Goal: Information Seeking & Learning: Learn about a topic

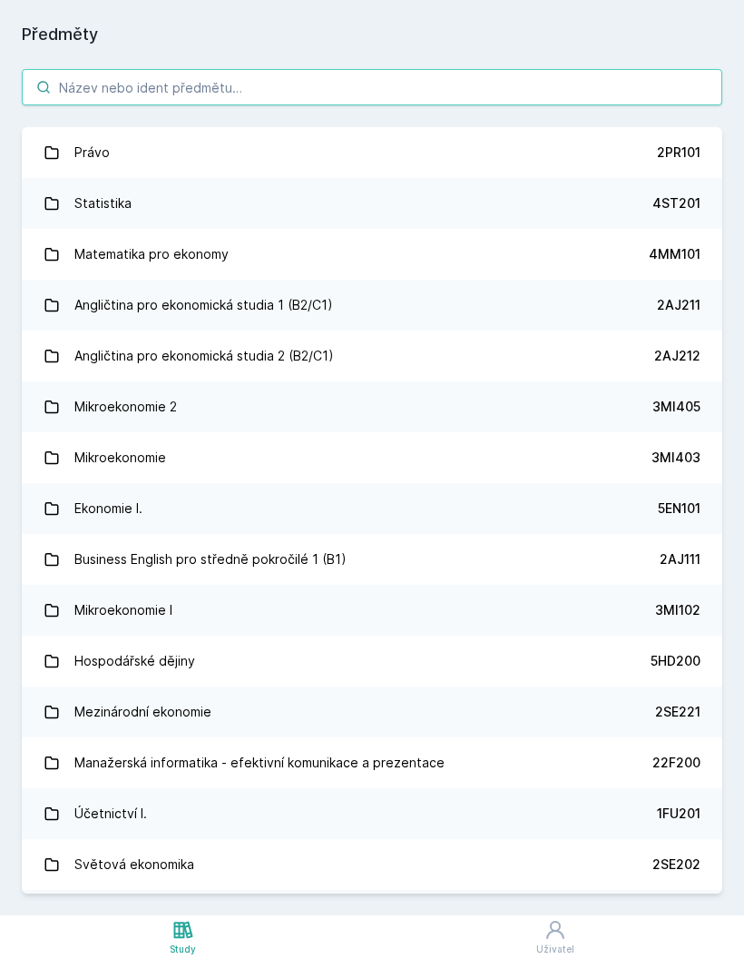
click at [401, 103] on input "search" at bounding box center [372, 87] width 701 height 36
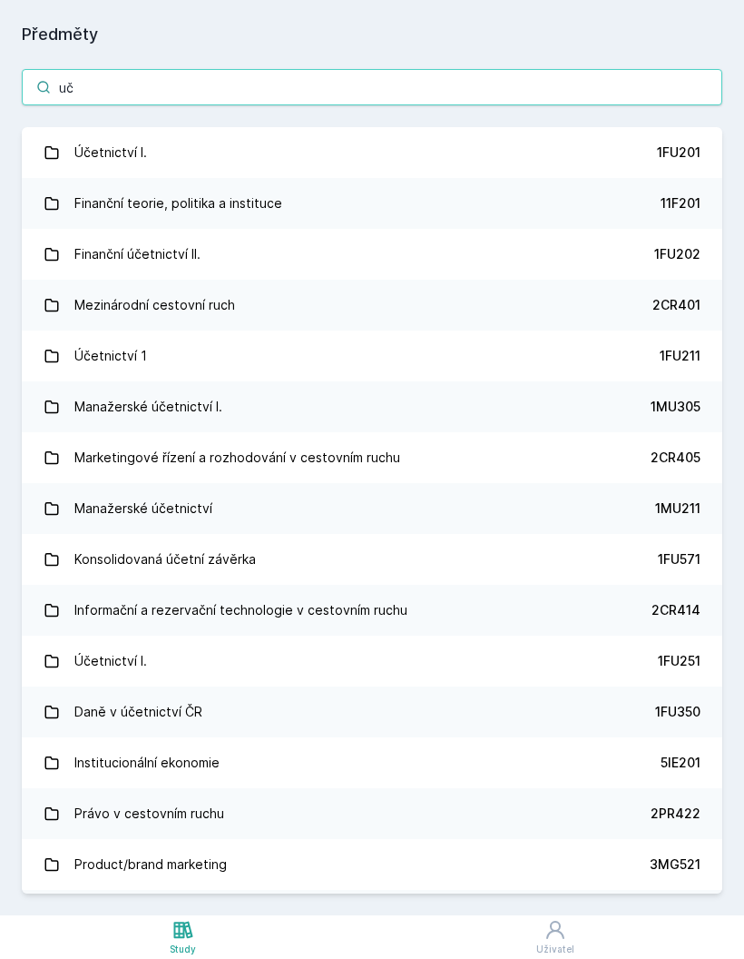
type input "uče"
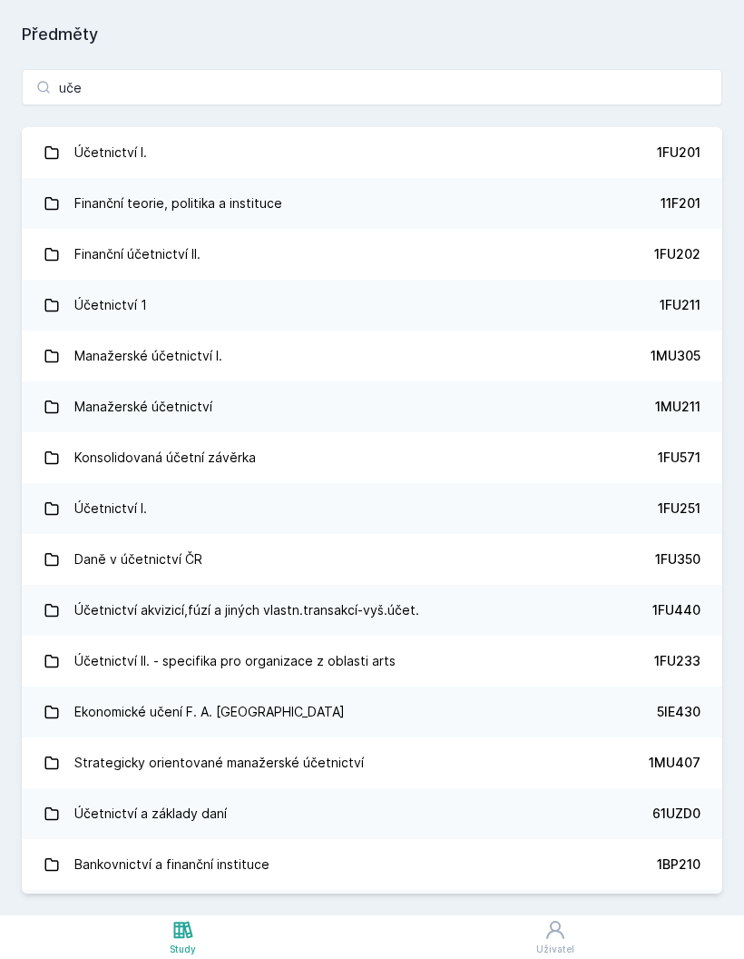
click at [359, 142] on link "Účetnictví I. 1FU201" at bounding box center [372, 152] width 701 height 51
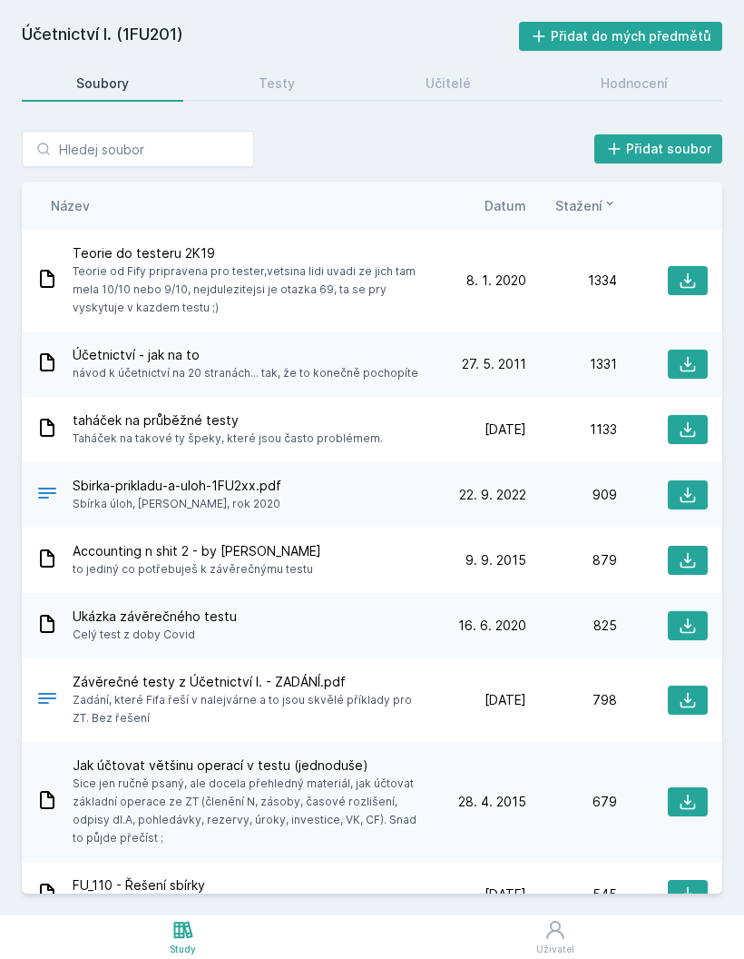
click at [289, 84] on div "Testy" at bounding box center [277, 83] width 36 height 18
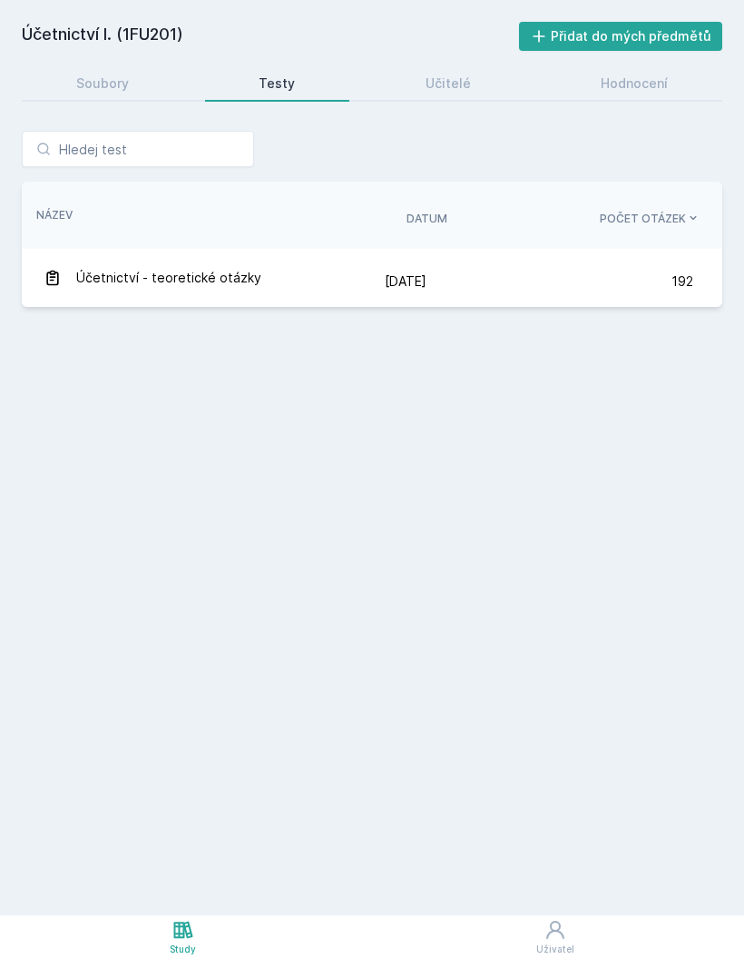
click at [458, 82] on div "Učitelé" at bounding box center [448, 83] width 45 height 18
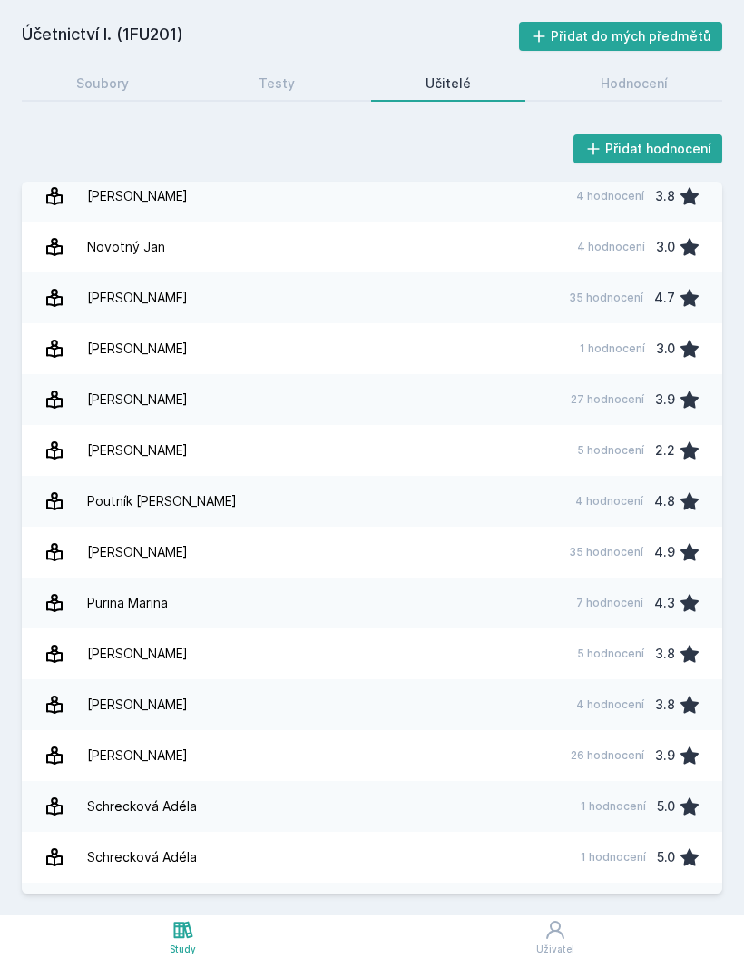
scroll to position [1723, 0]
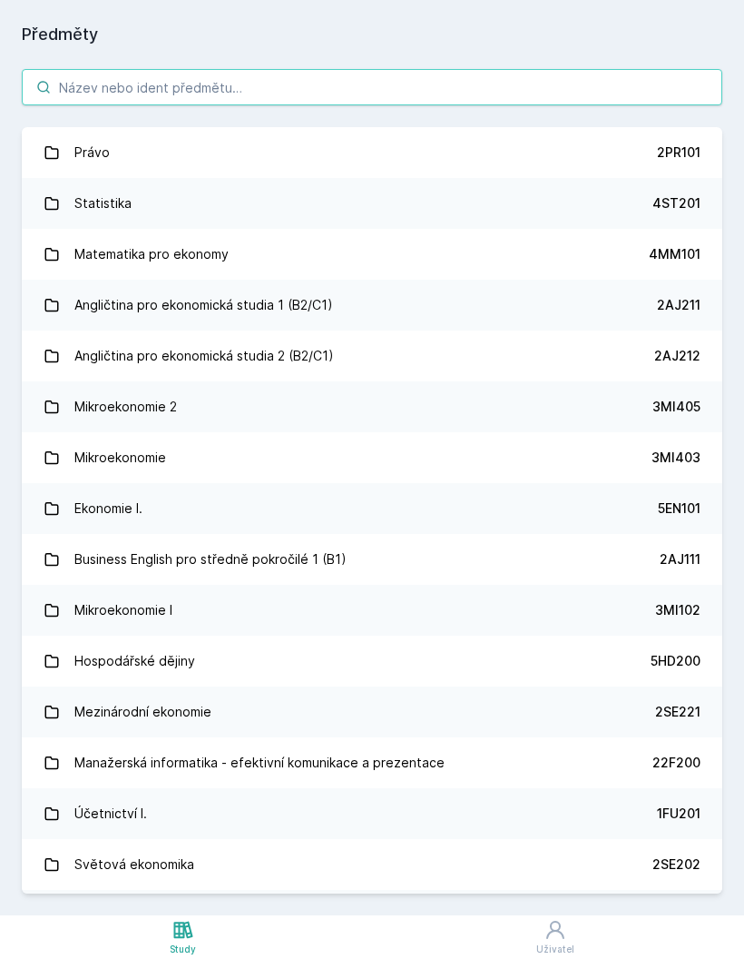
click at [349, 91] on input "search" at bounding box center [372, 87] width 701 height 36
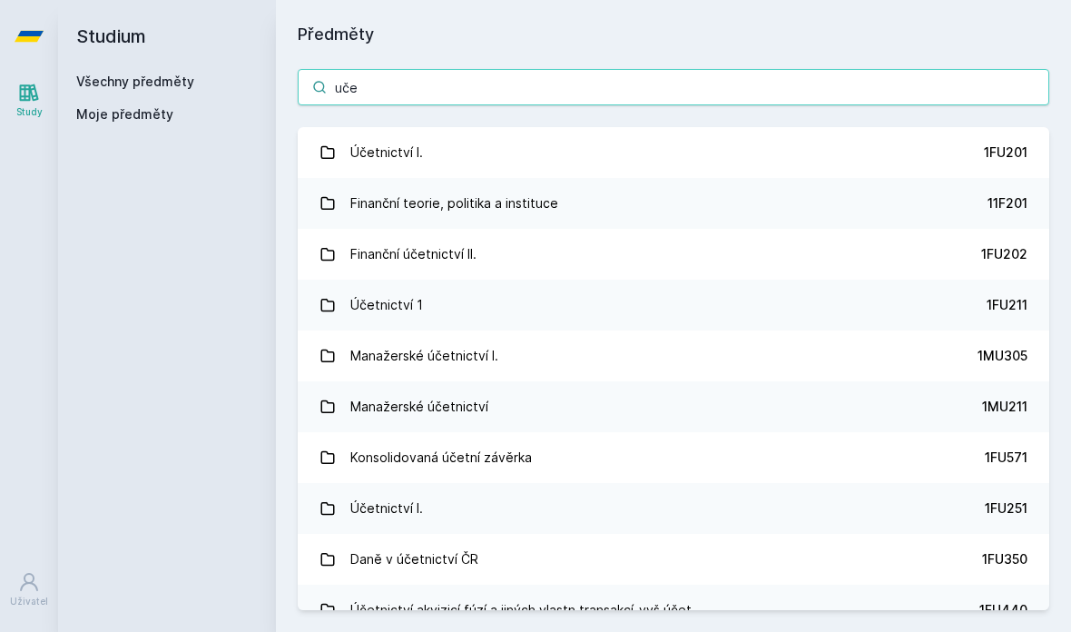
click at [499, 93] on input "uče" at bounding box center [674, 87] width 752 height 36
type input "u"
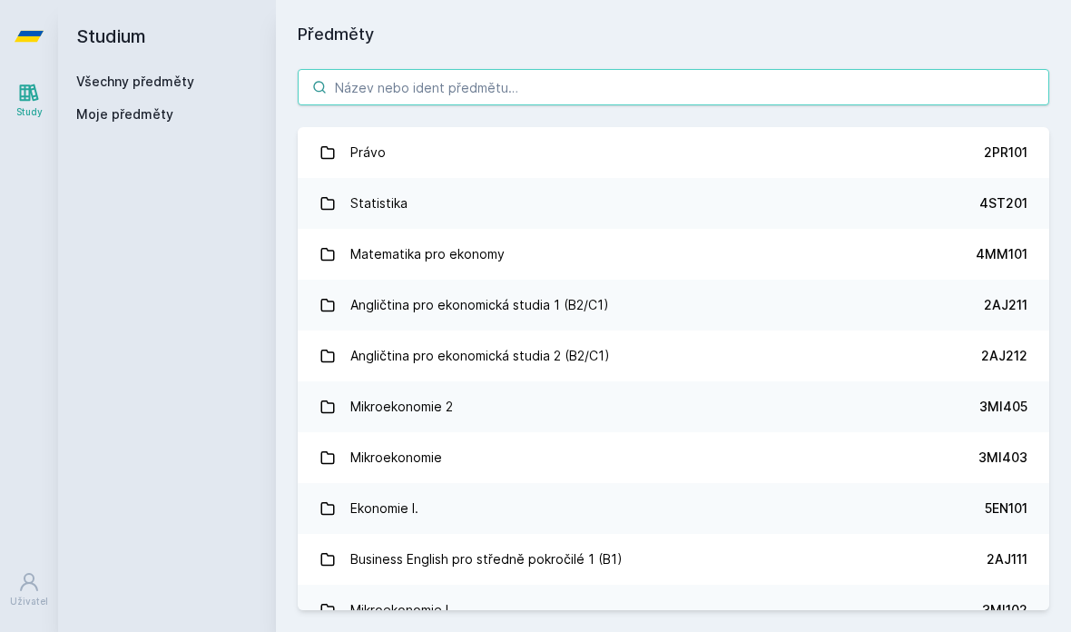
click at [556, 83] on input "search" at bounding box center [674, 87] width 752 height 36
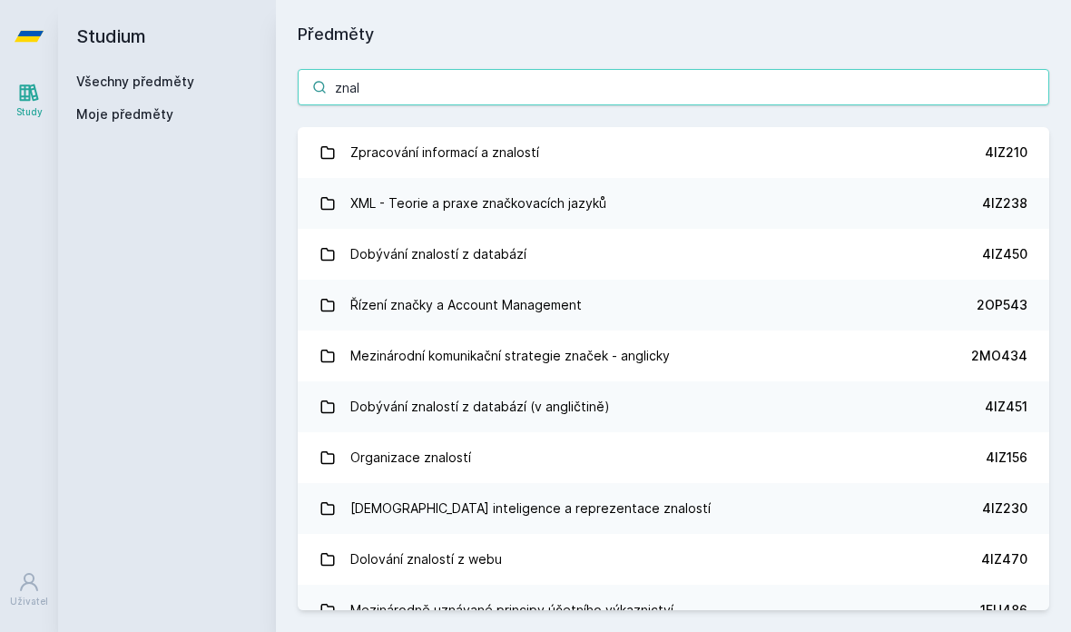
type input "znalo"
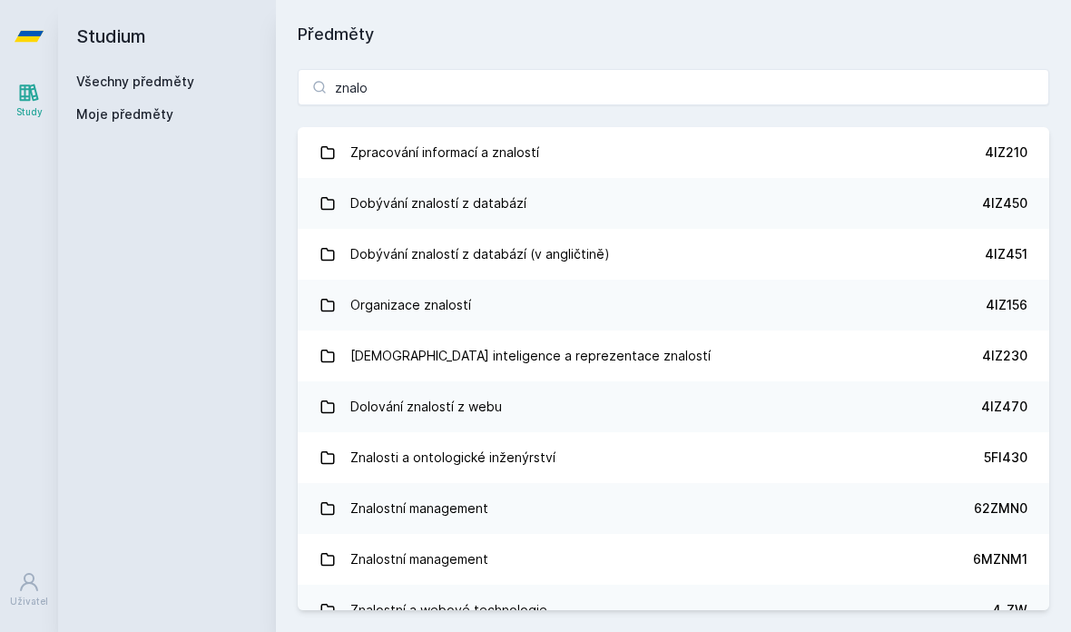
click at [565, 154] on link "Zpracování informací a znalostí 4IZ210" at bounding box center [674, 152] width 752 height 51
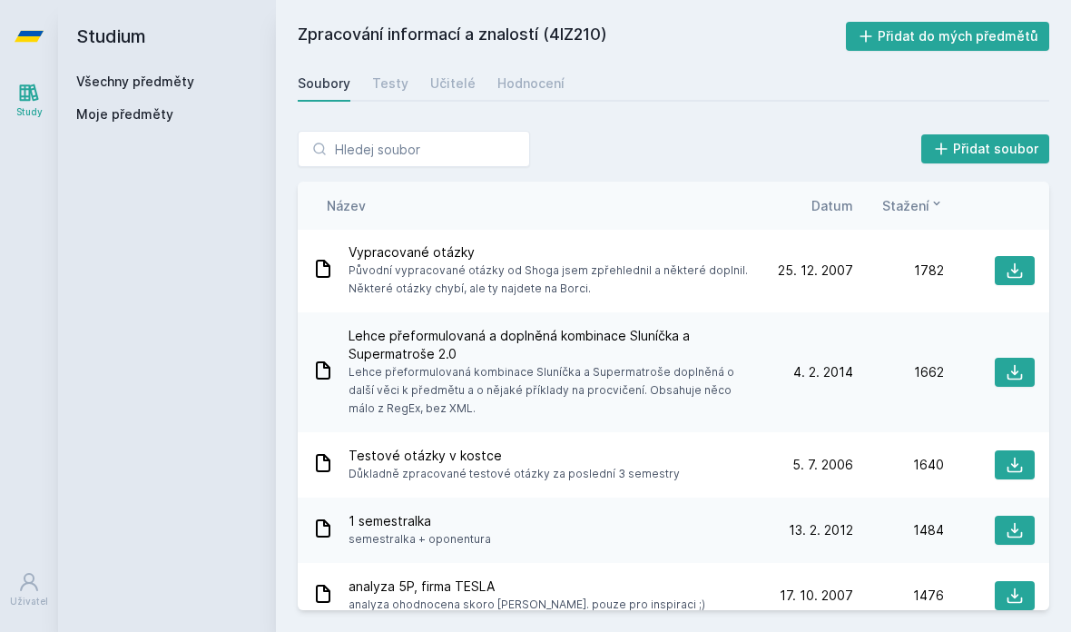
scroll to position [235, 0]
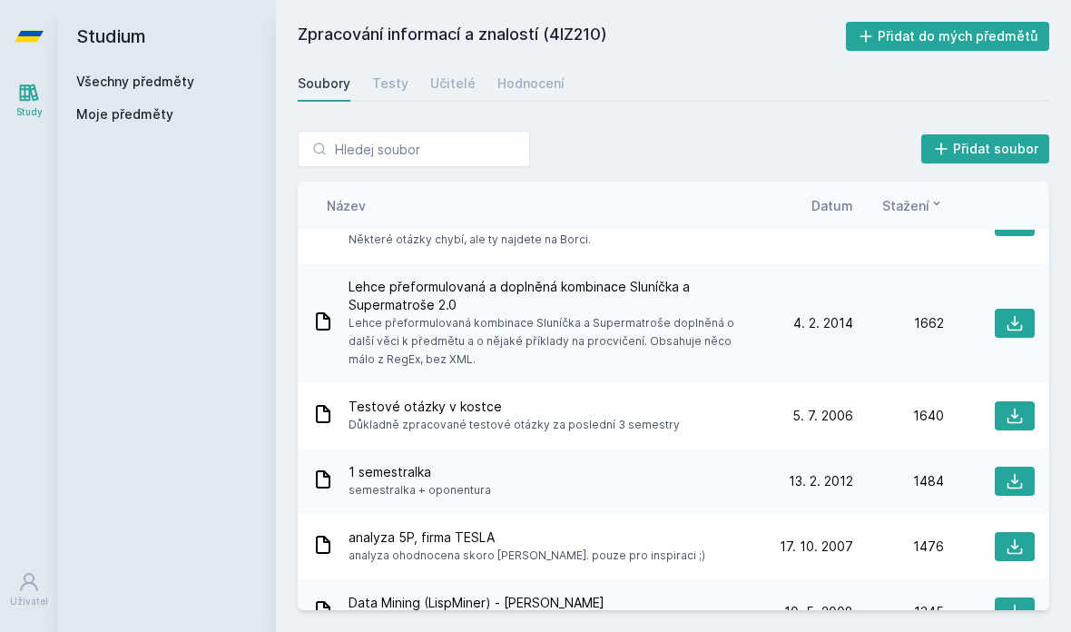
click at [461, 86] on div "Učitelé" at bounding box center [452, 83] width 45 height 18
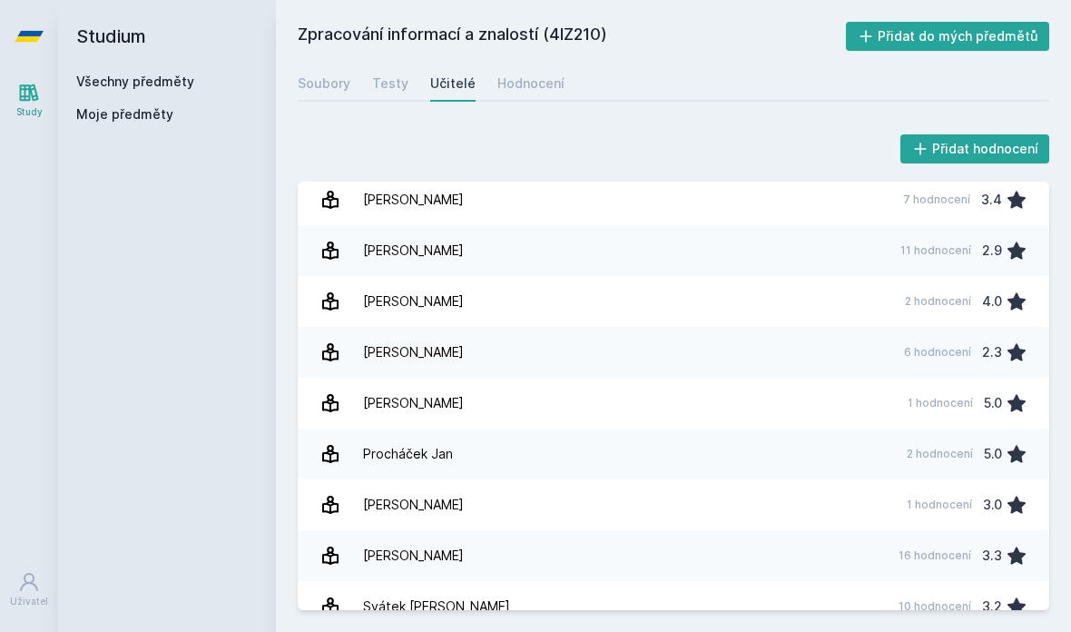
scroll to position [7, 0]
click at [346, 79] on div "Soubory" at bounding box center [324, 83] width 53 height 18
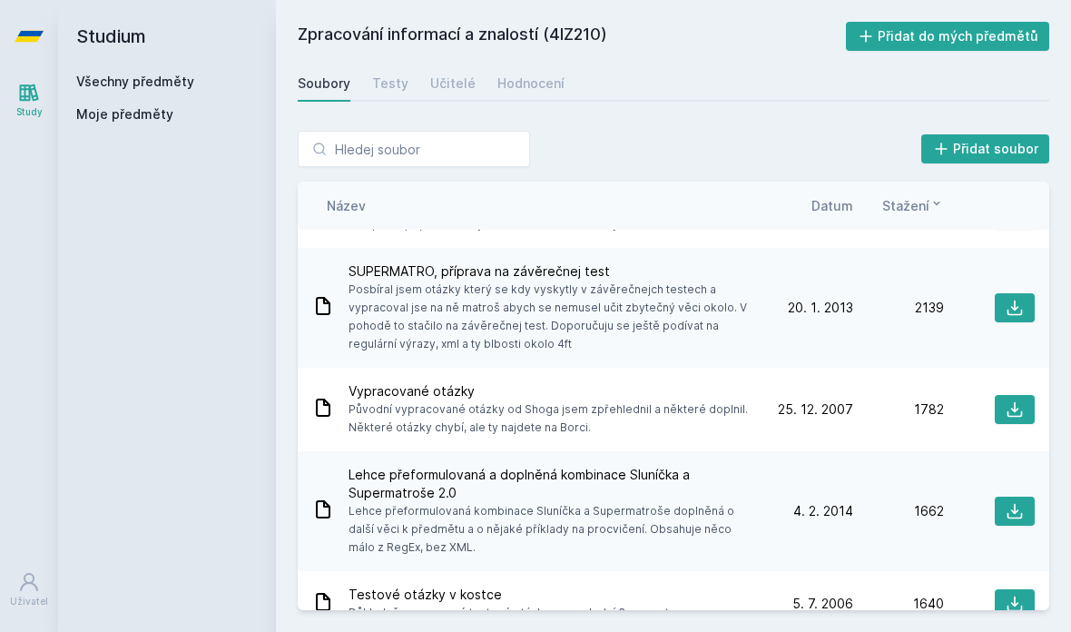
scroll to position [40, 0]
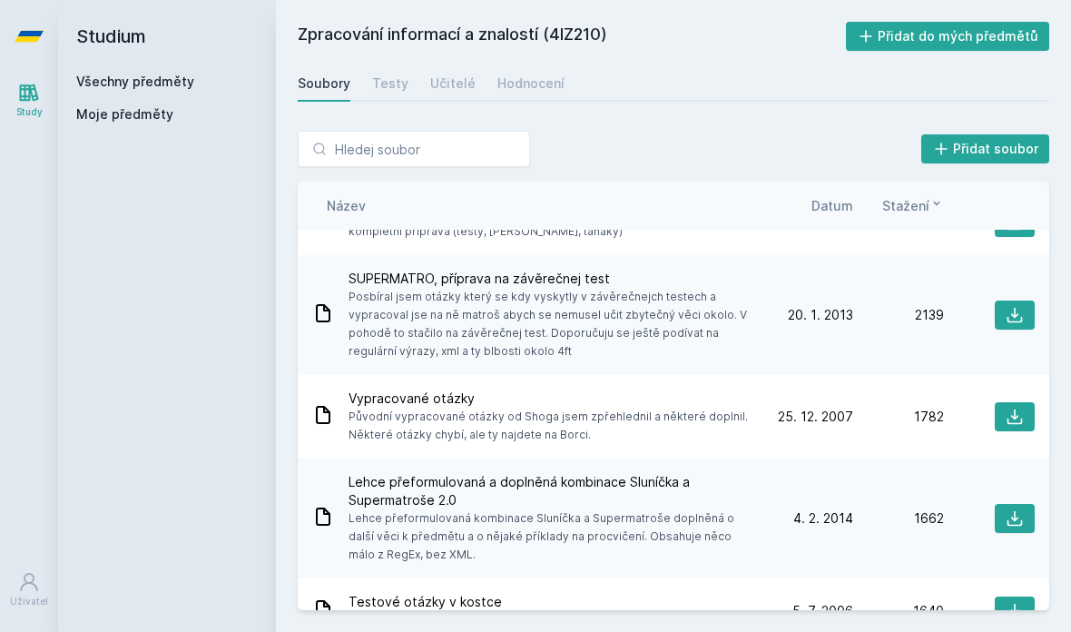
click at [743, 205] on span "Datum" at bounding box center [832, 205] width 42 height 19
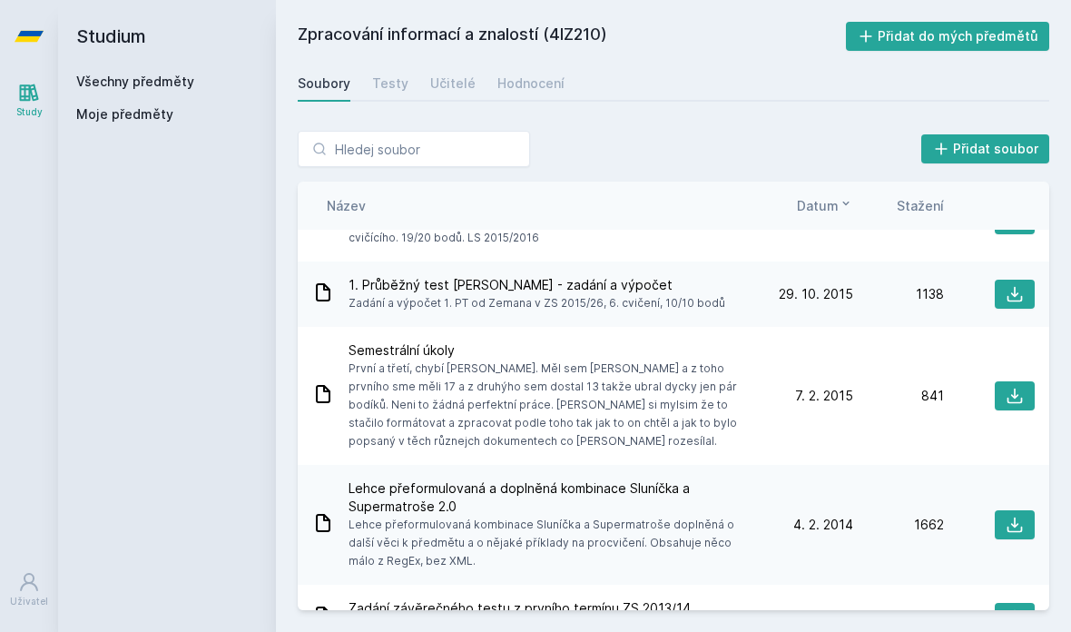
scroll to position [209, 0]
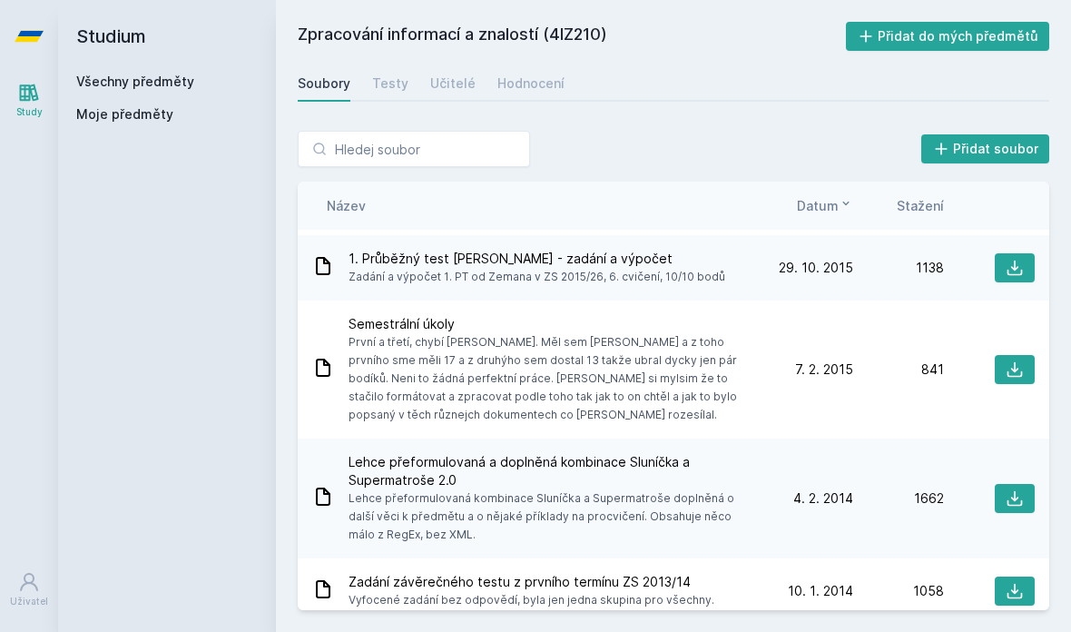
click at [462, 88] on div "Učitelé" at bounding box center [452, 83] width 45 height 18
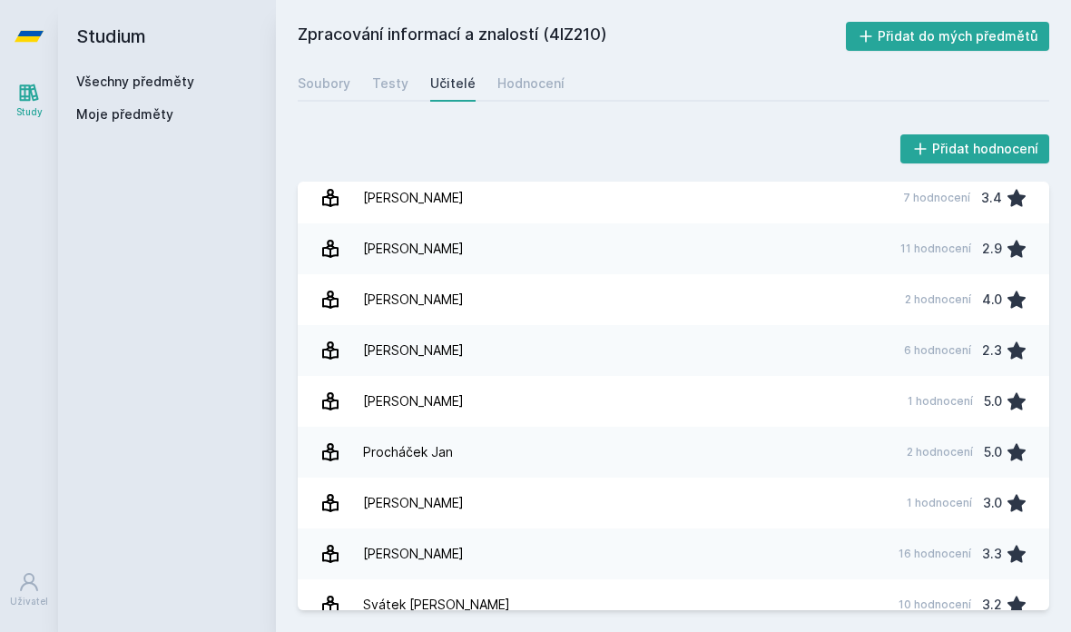
scroll to position [7, 0]
